Goal: Task Accomplishment & Management: Manage account settings

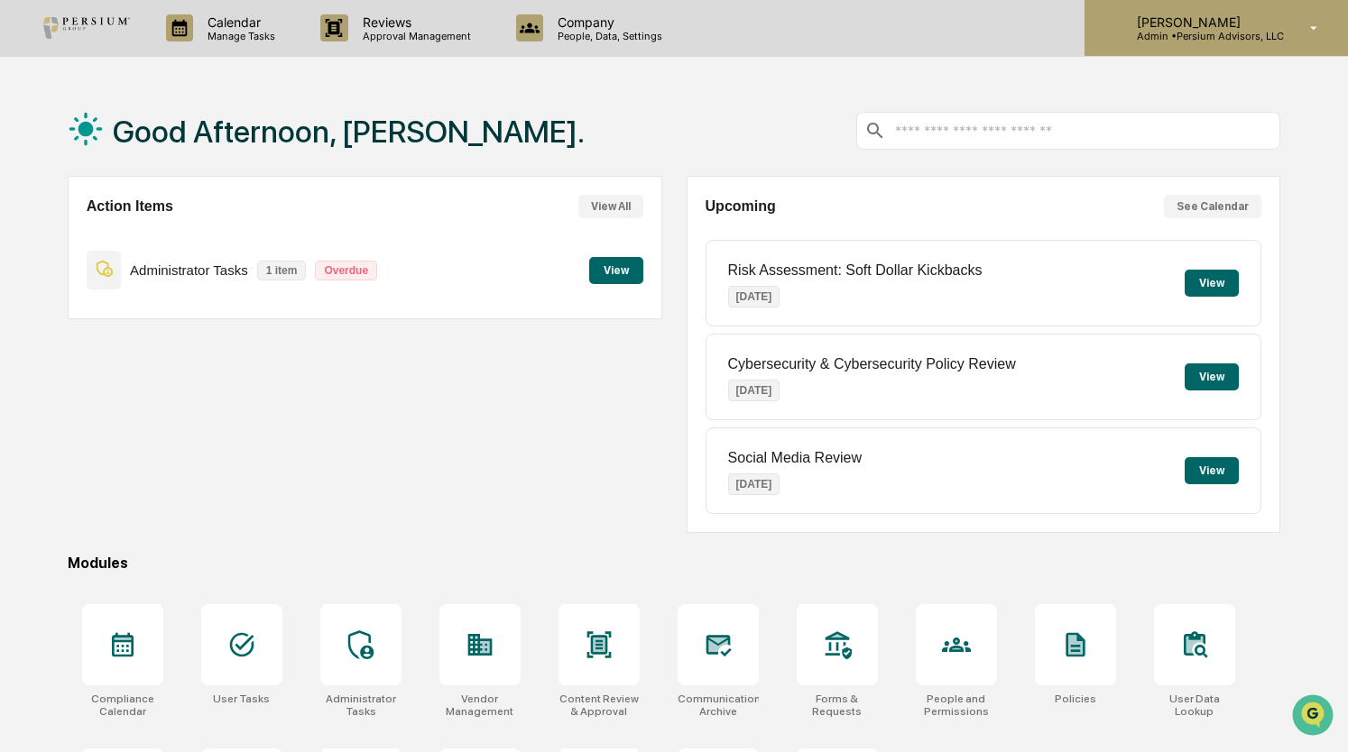
click at [1168, 42] on div "[PERSON_NAME] Admin • Persium Advisors, LLC" at bounding box center [1215, 28] width 263 height 56
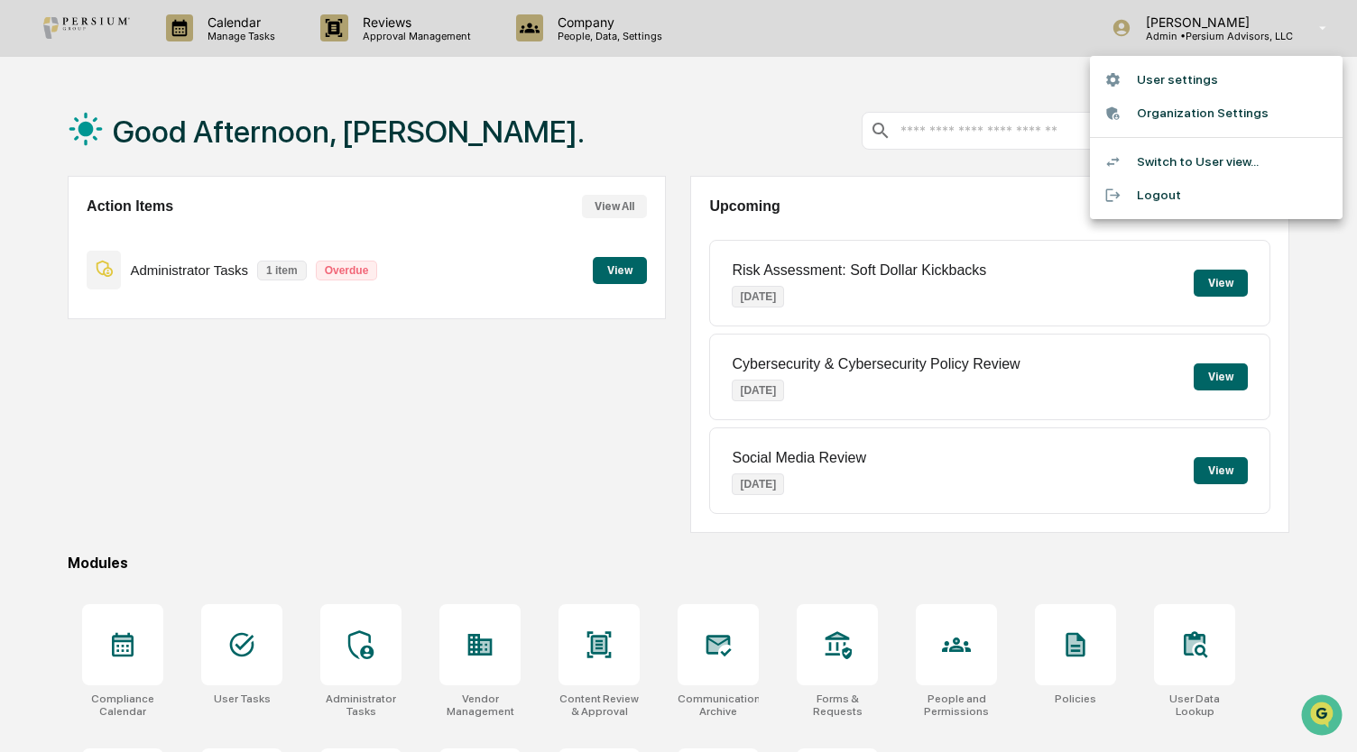
click at [1171, 169] on li "Switch to User view..." at bounding box center [1216, 161] width 253 height 33
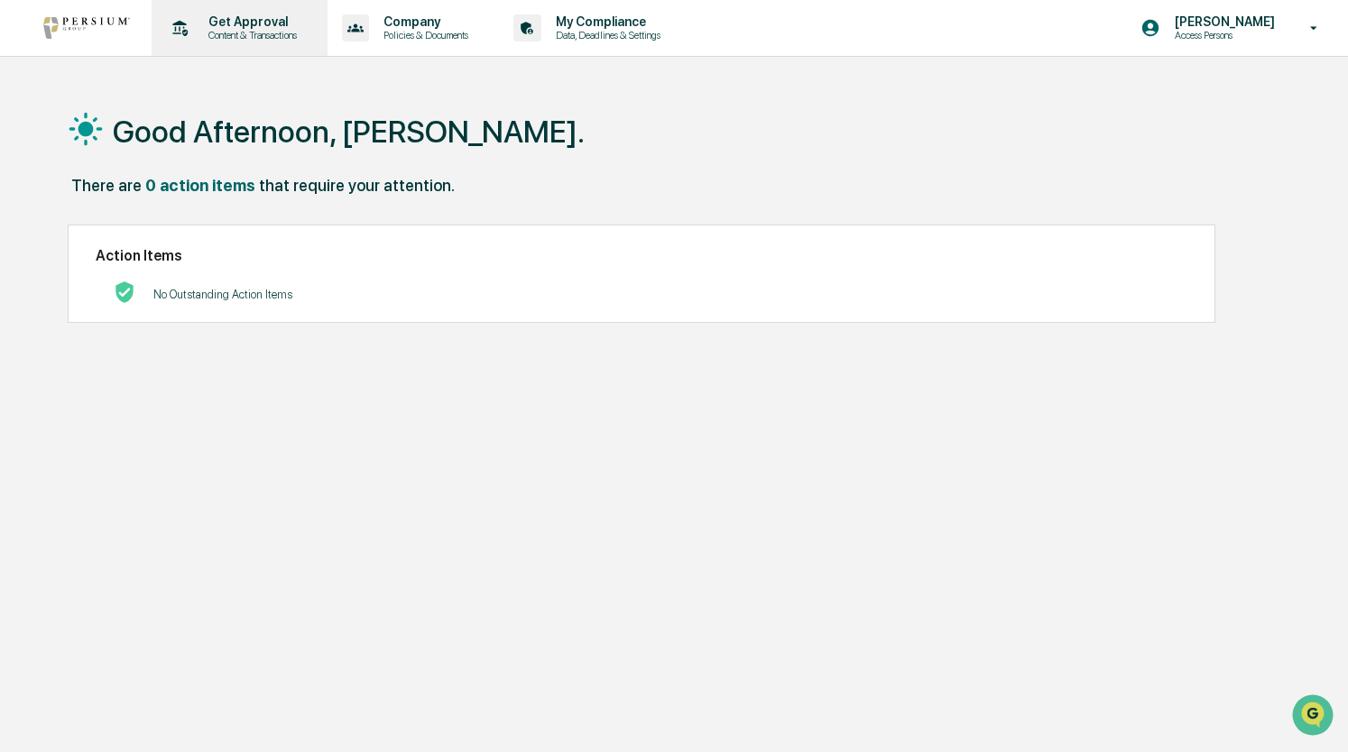
click at [269, 22] on p "Get Approval" at bounding box center [250, 21] width 112 height 14
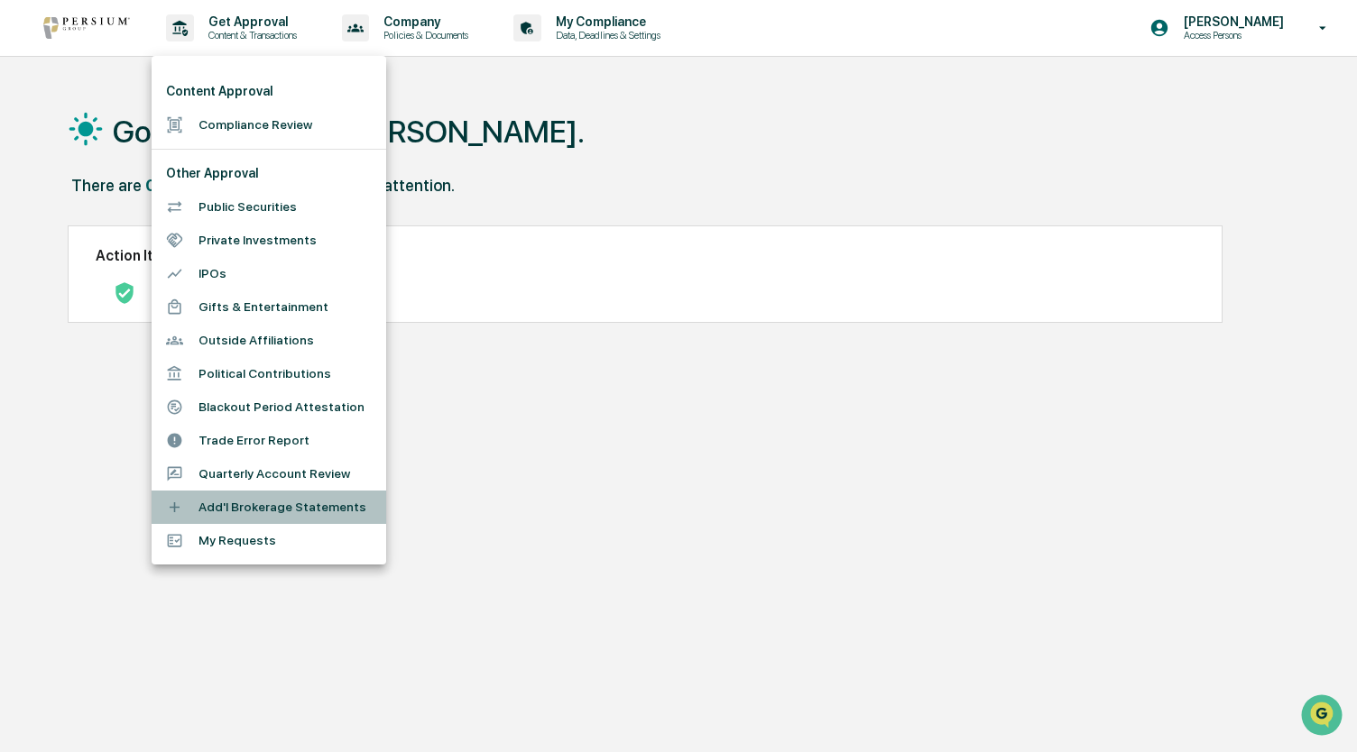
click at [286, 503] on li "Add'l Brokerage Statements" at bounding box center [269, 507] width 235 height 33
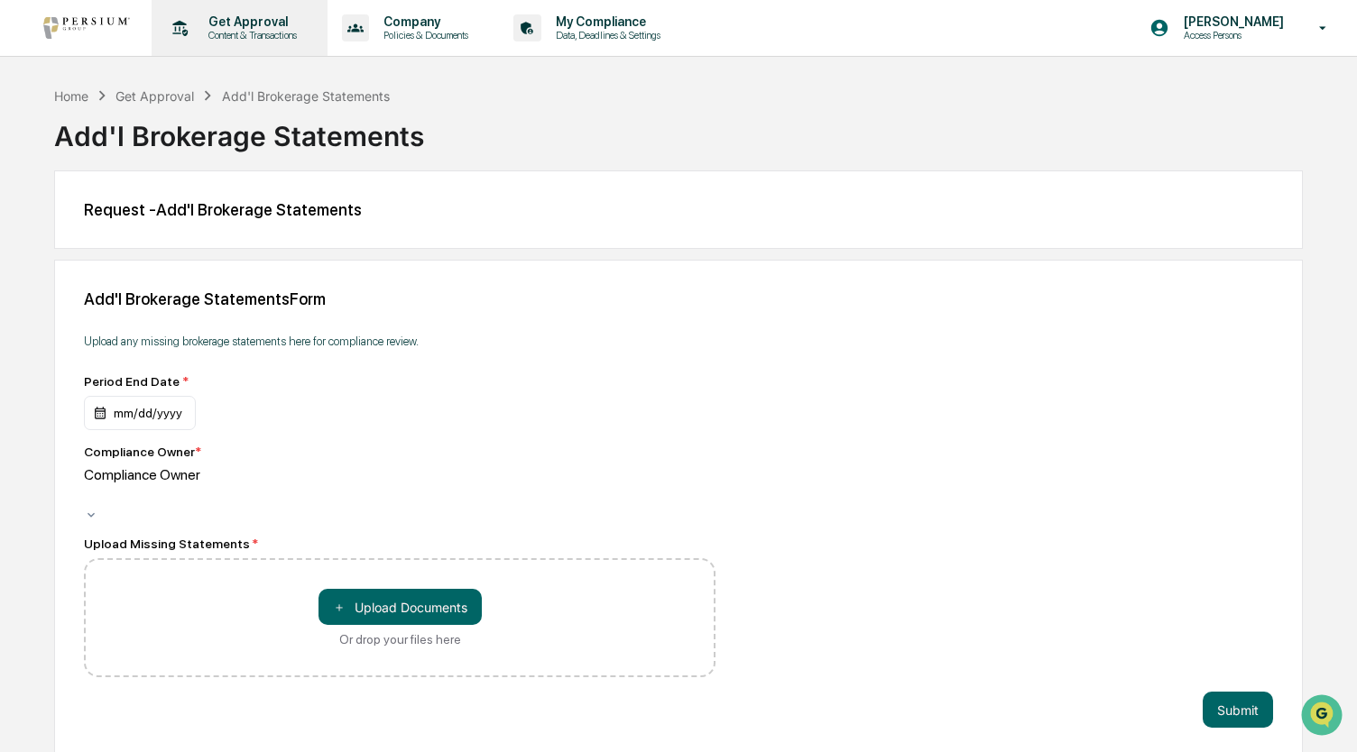
click at [220, 43] on div "Get Approval Content & Transactions" at bounding box center [238, 28] width 158 height 56
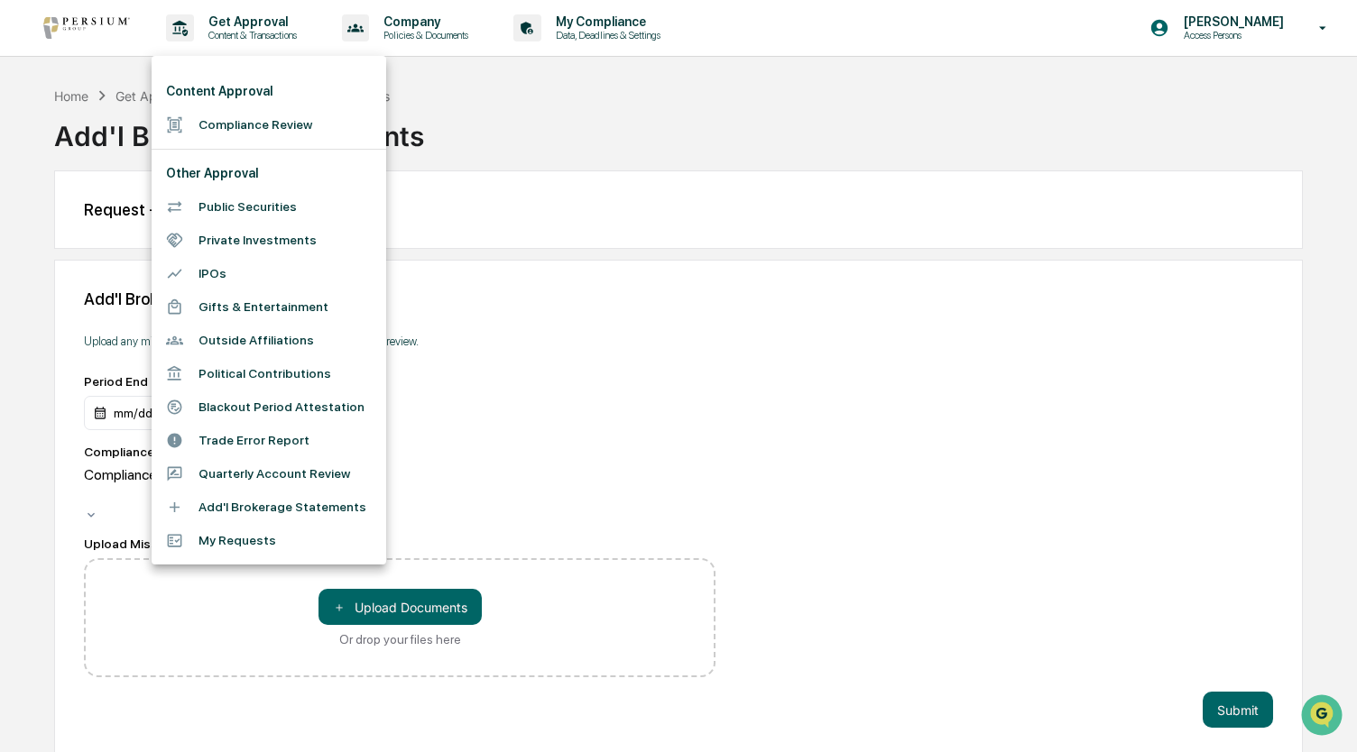
click at [482, 71] on div at bounding box center [678, 376] width 1357 height 752
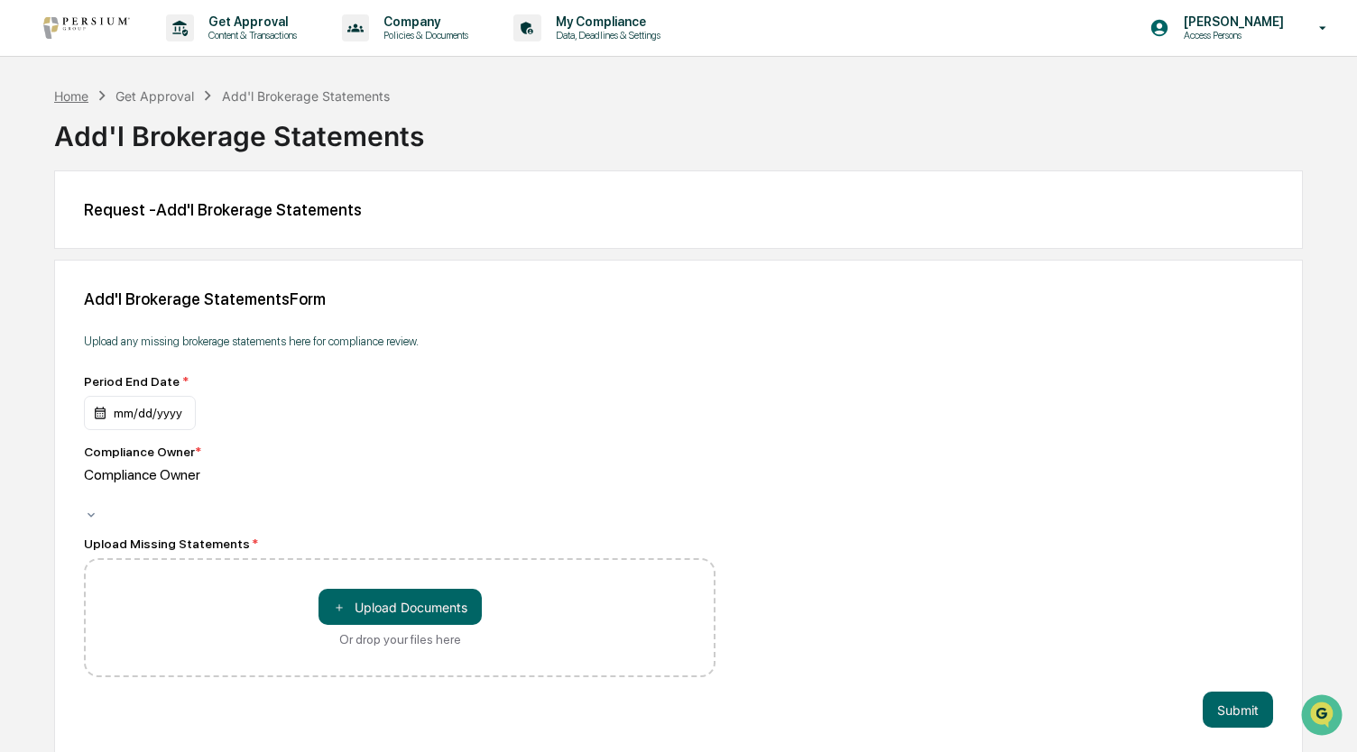
click at [80, 95] on div "Home" at bounding box center [71, 95] width 34 height 15
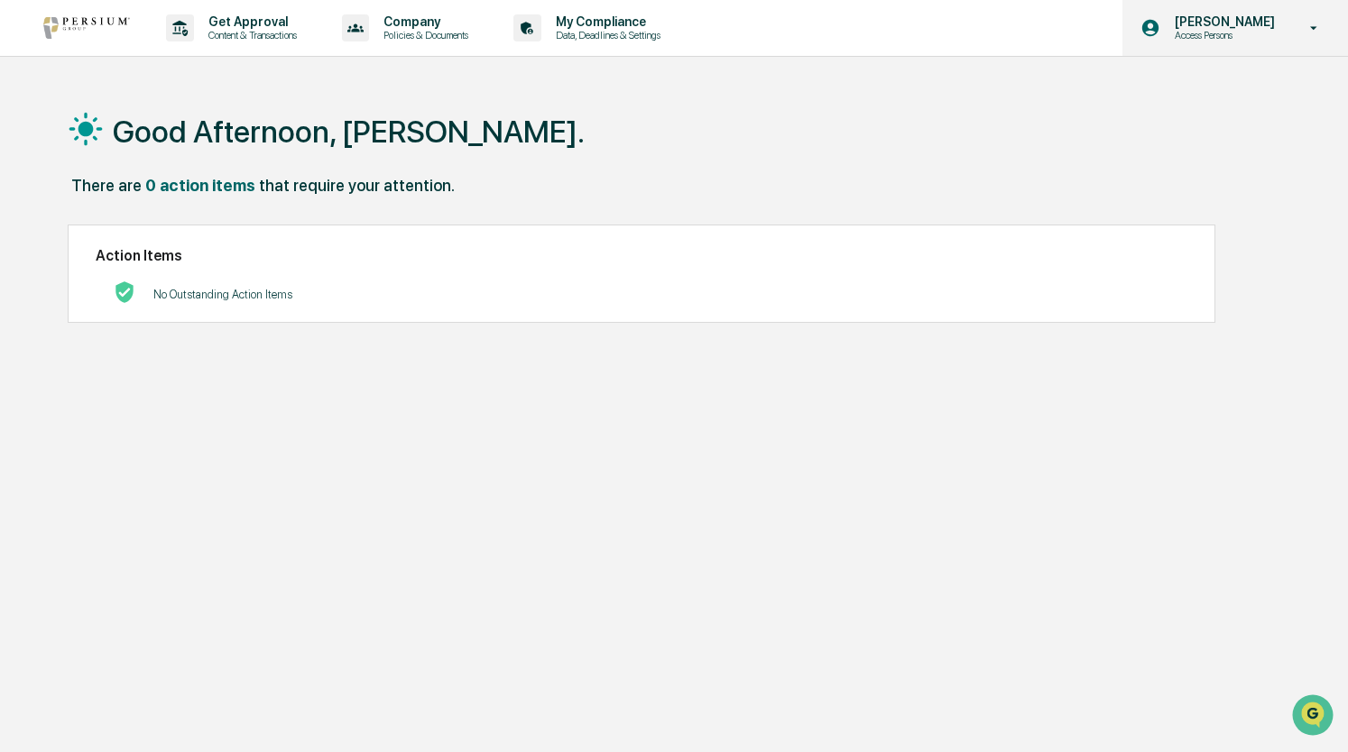
click at [1269, 33] on p "Access Persons" at bounding box center [1222, 35] width 124 height 13
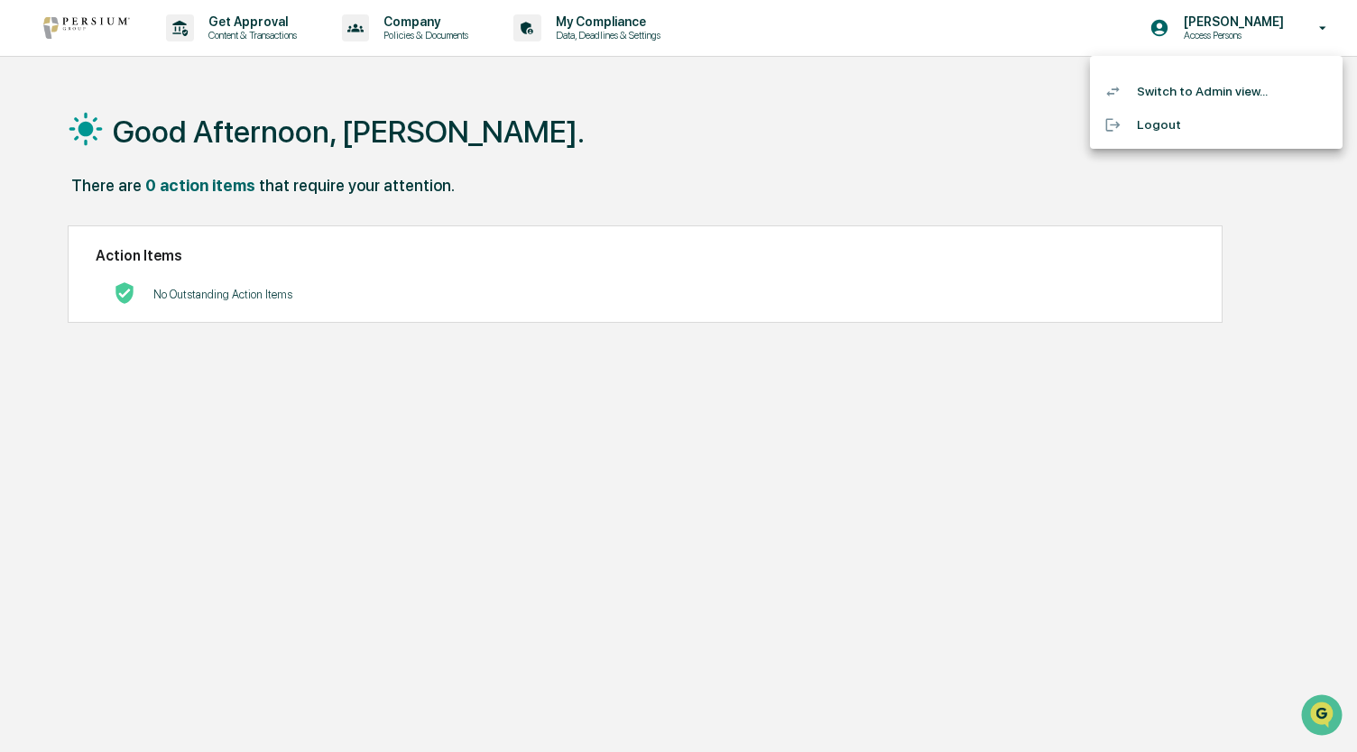
click at [1249, 95] on li "Switch to Admin view..." at bounding box center [1216, 91] width 253 height 33
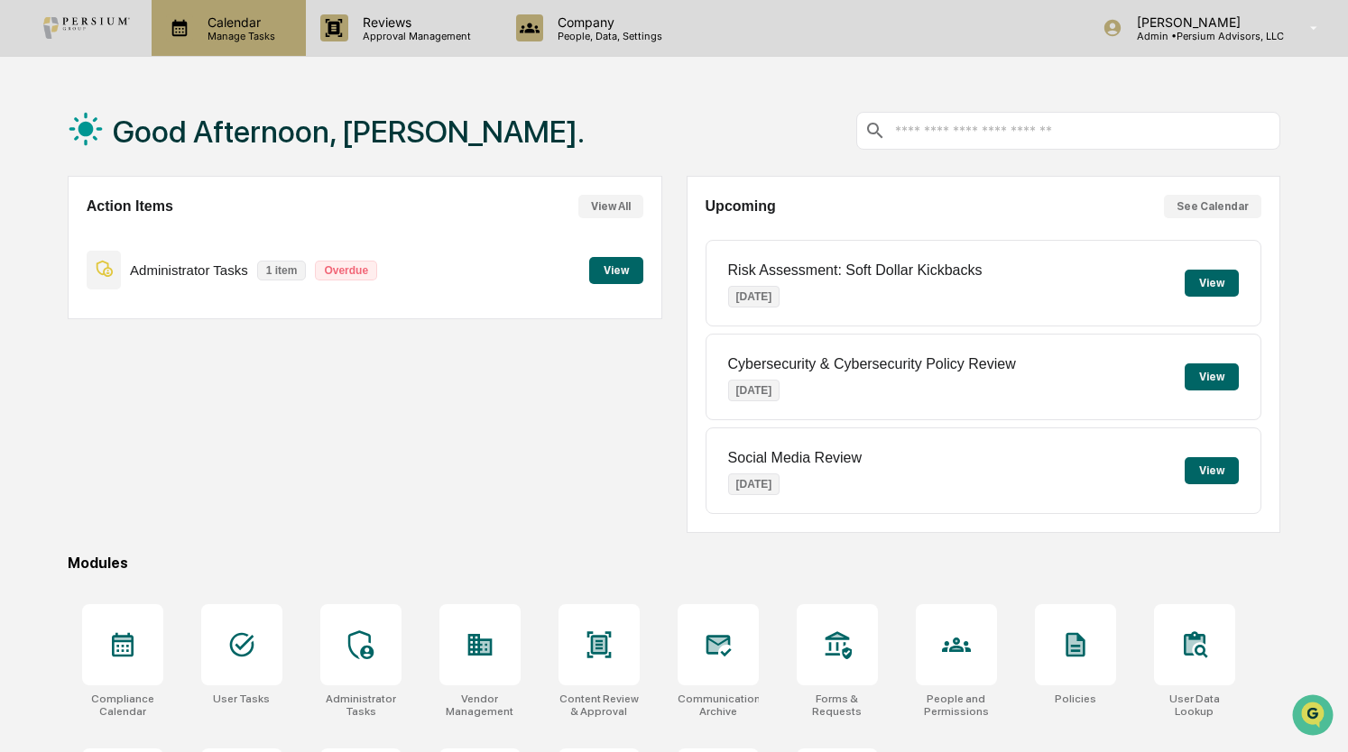
click at [209, 44] on div "Calendar Manage Tasks" at bounding box center [229, 28] width 154 height 56
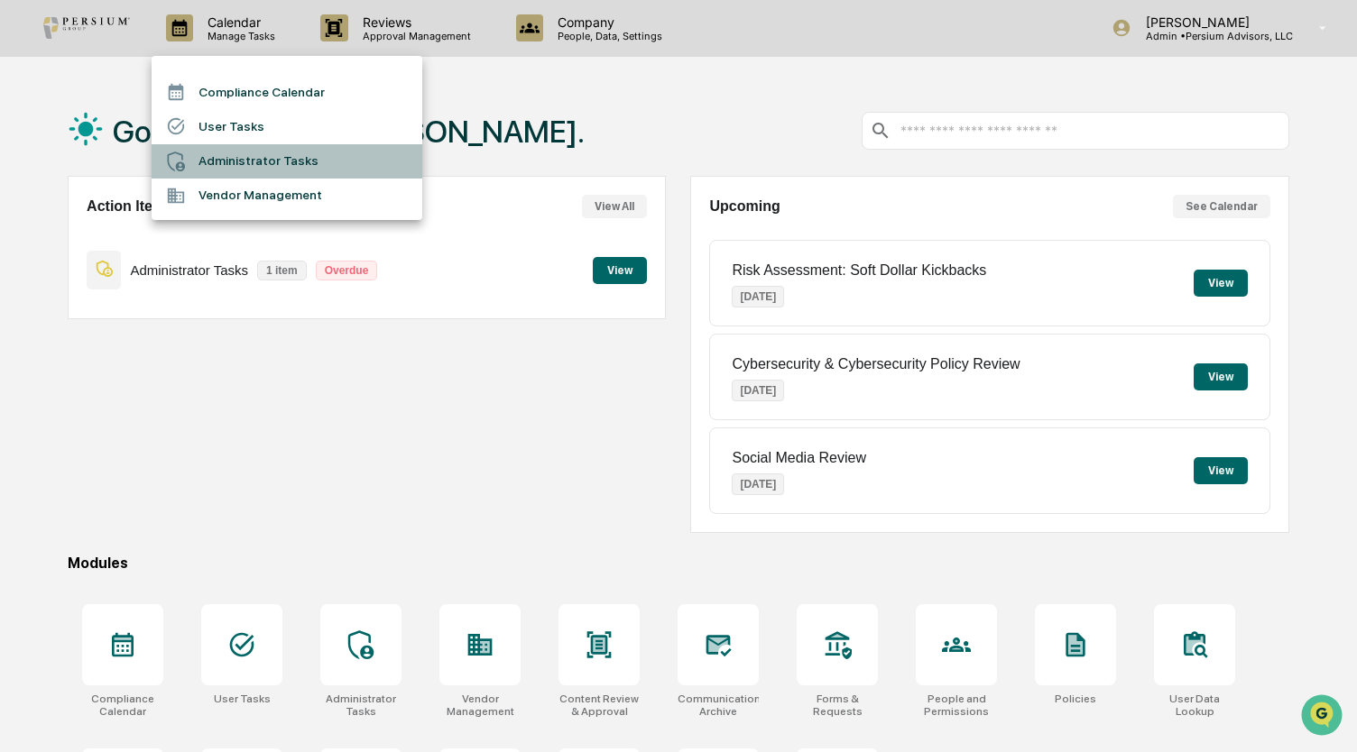
click at [239, 158] on li "Administrator Tasks" at bounding box center [287, 161] width 271 height 34
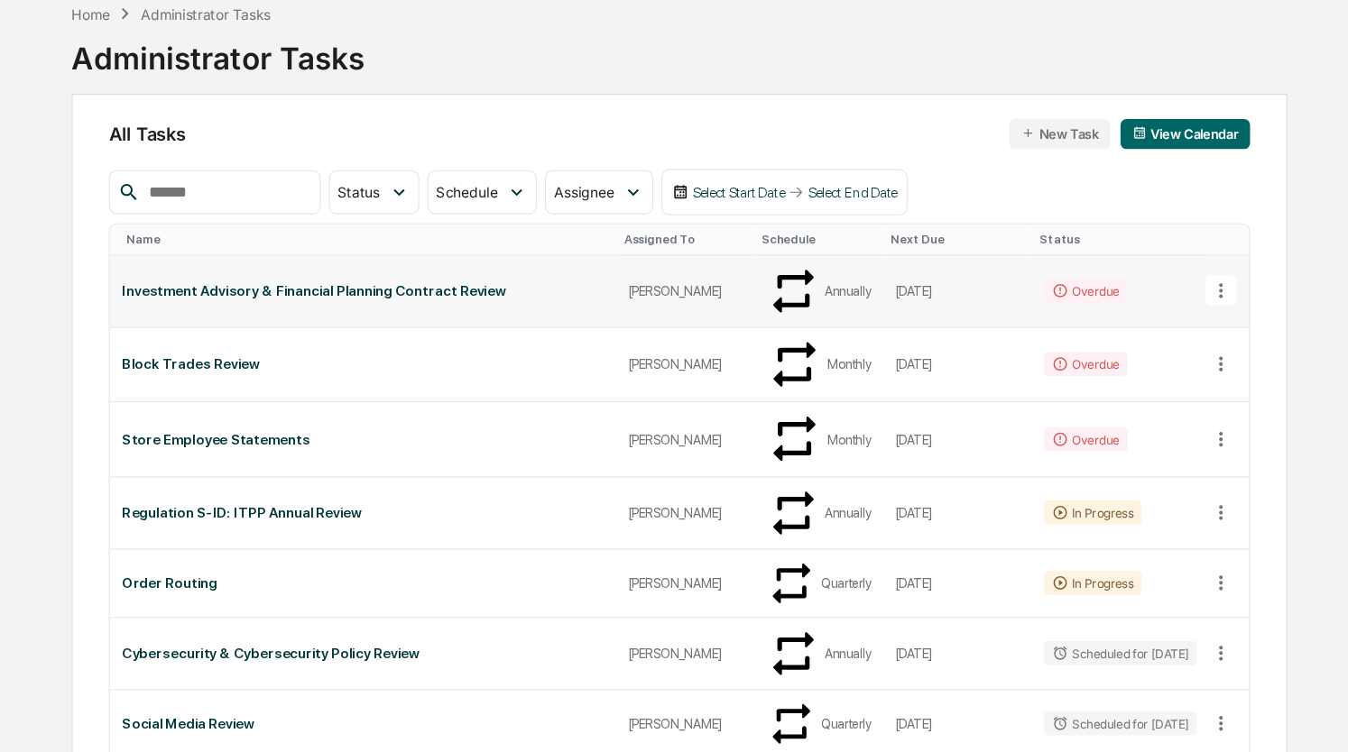
scroll to position [64, 0]
